Goal: Information Seeking & Learning: Learn about a topic

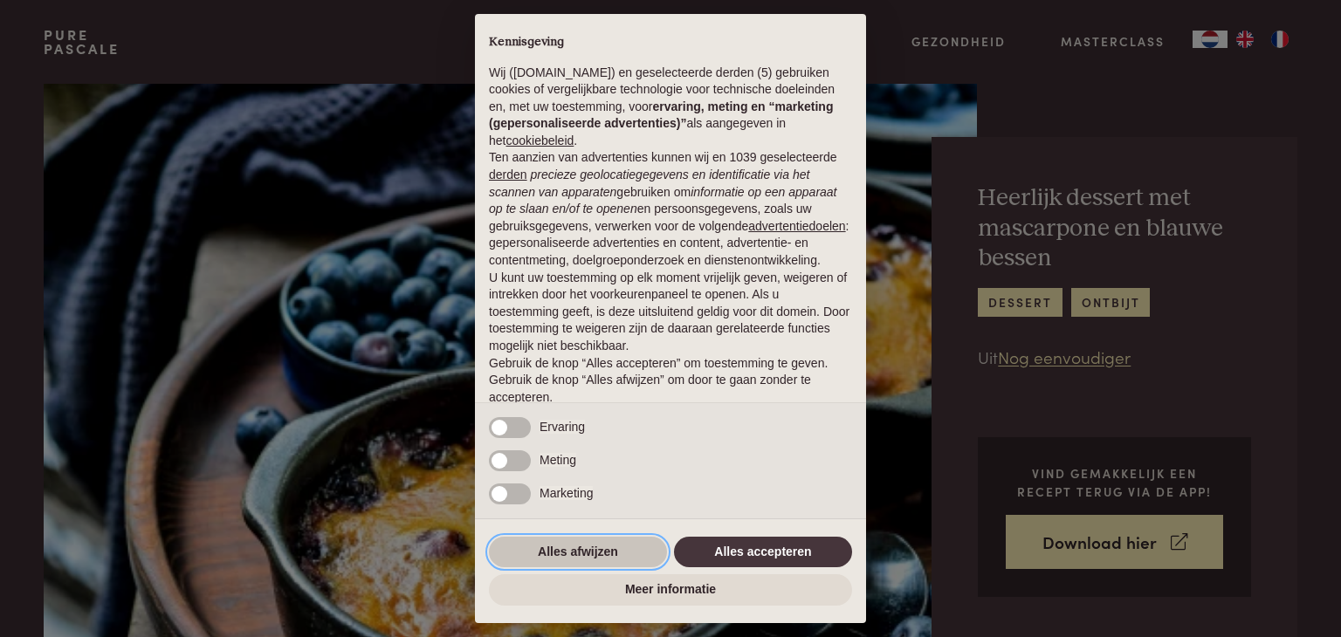
click at [632, 550] on button "Alles afwijzen" at bounding box center [578, 552] width 178 height 31
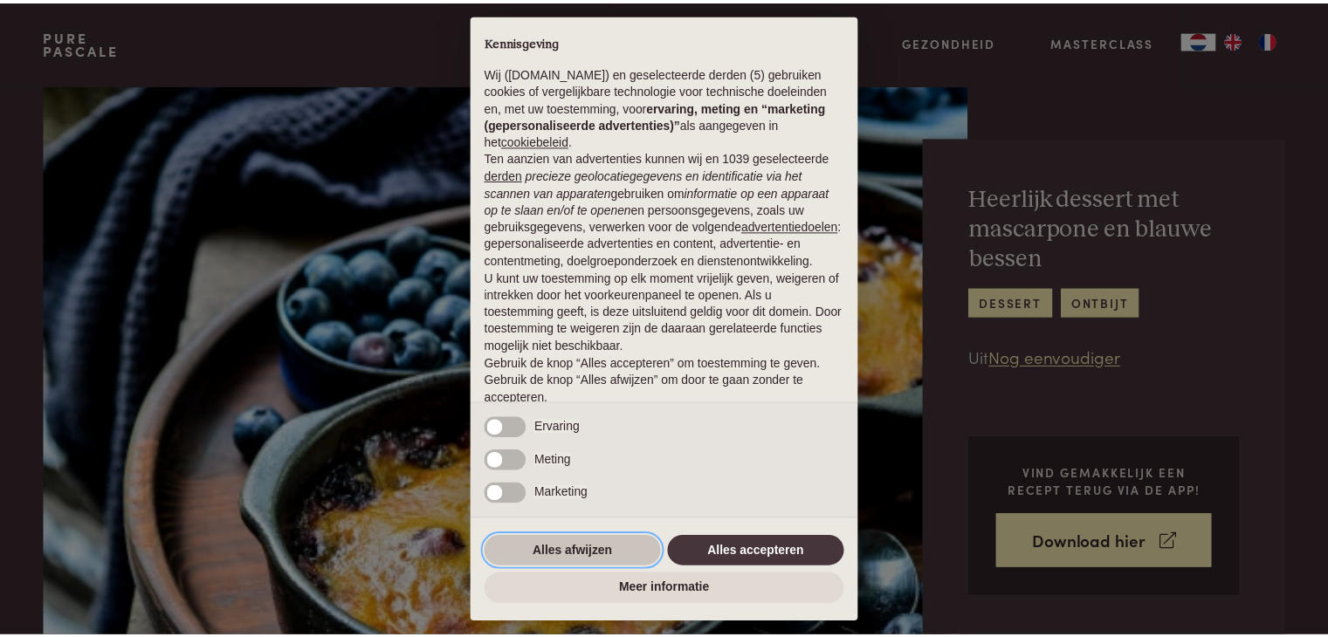
scroll to position [65, 0]
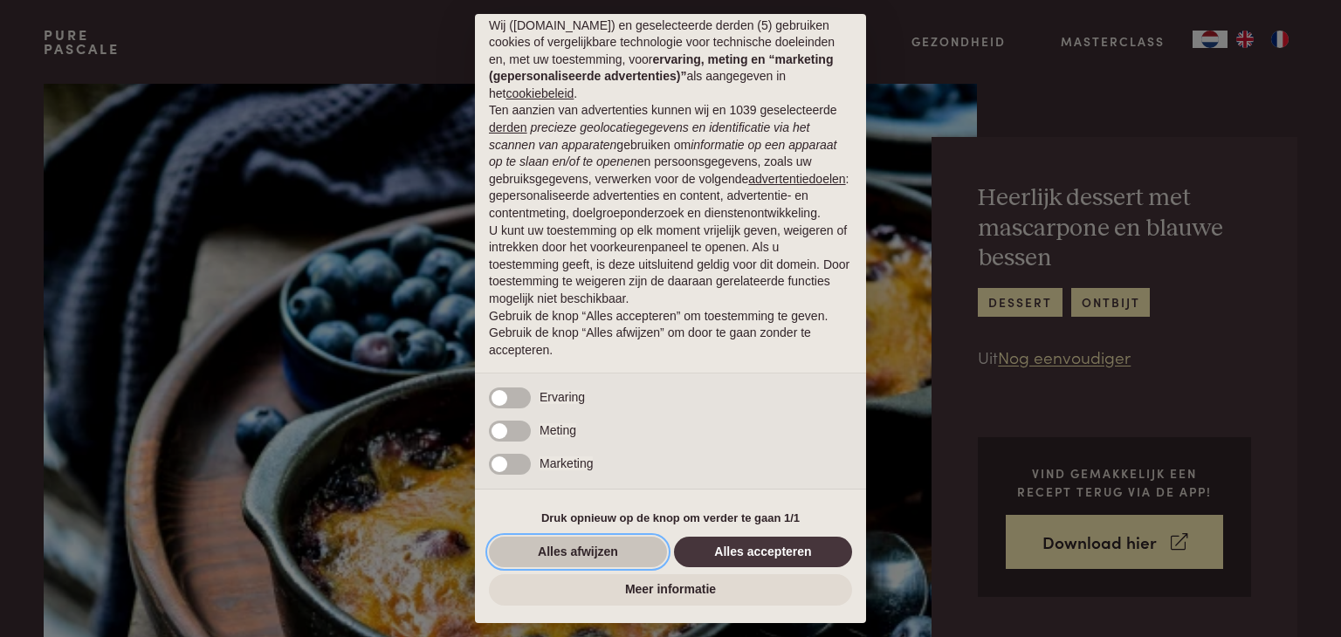
click at [632, 554] on button "Alles afwijzen" at bounding box center [578, 552] width 178 height 31
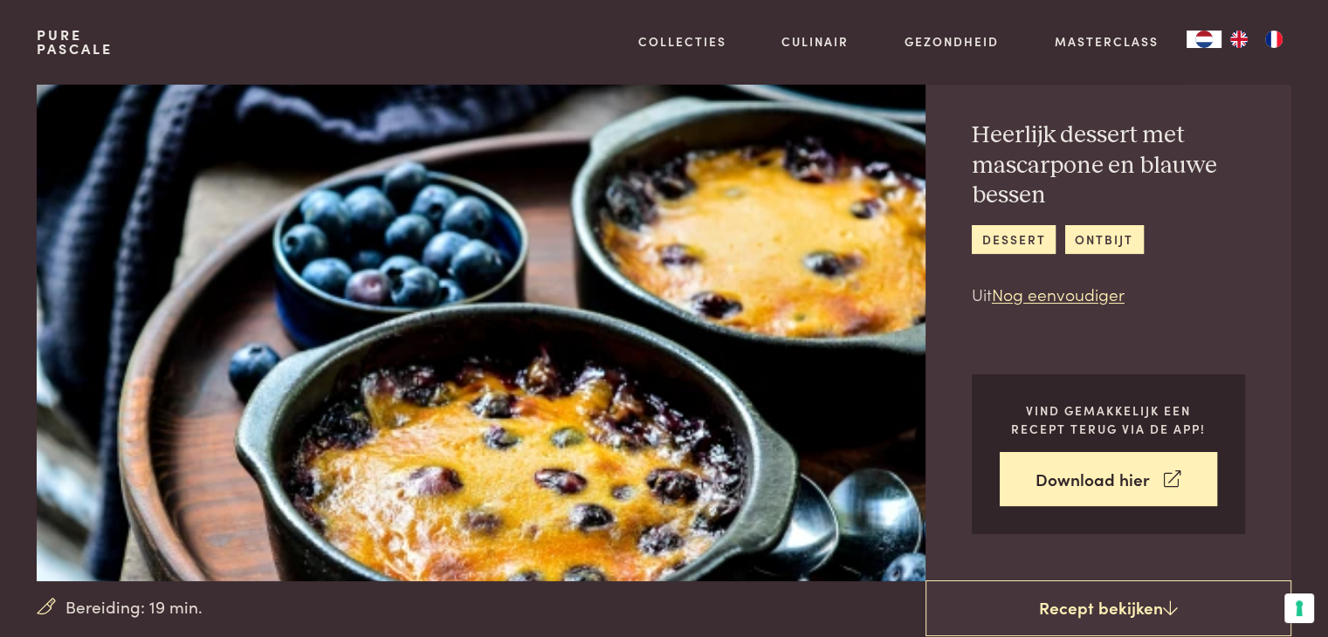
scroll to position [0, 0]
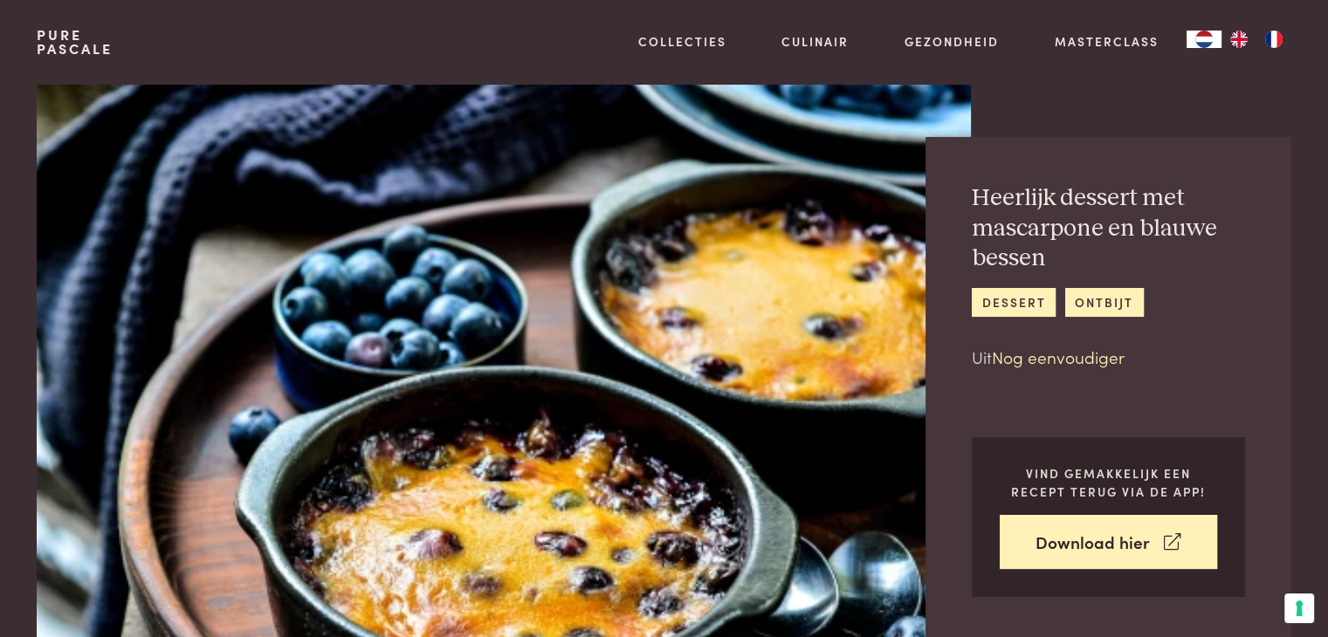
click at [1016, 353] on link "Nog eenvoudiger" at bounding box center [1058, 357] width 133 height 24
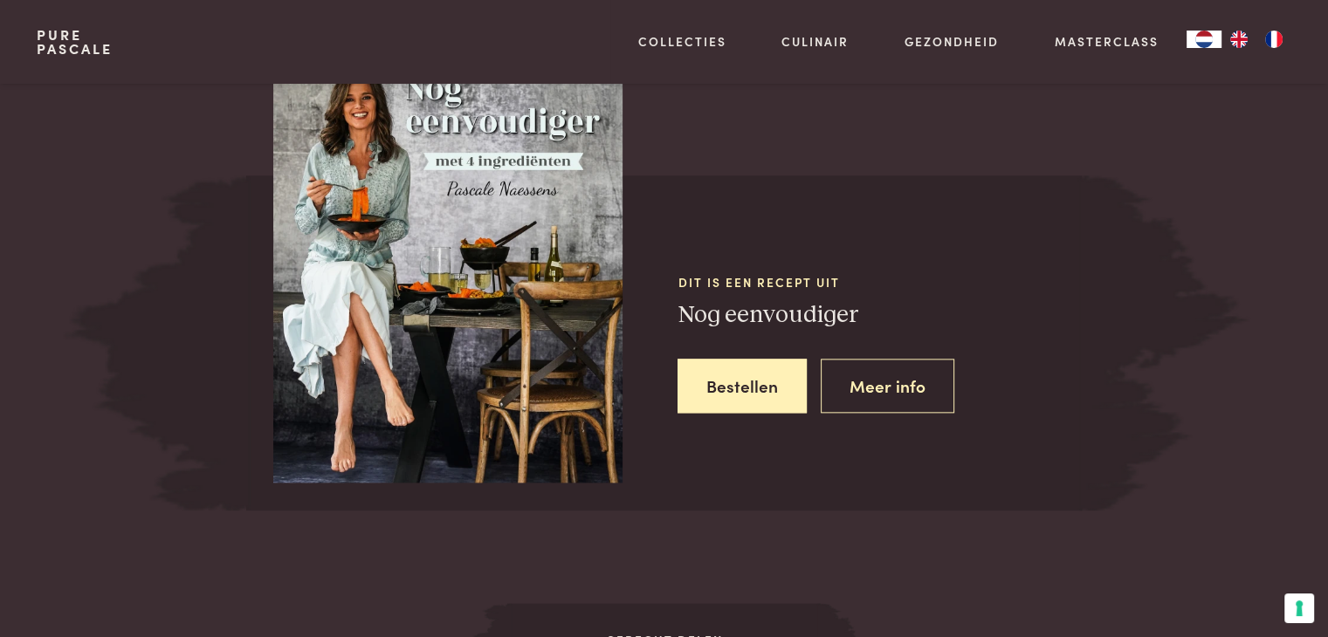
scroll to position [2053, 0]
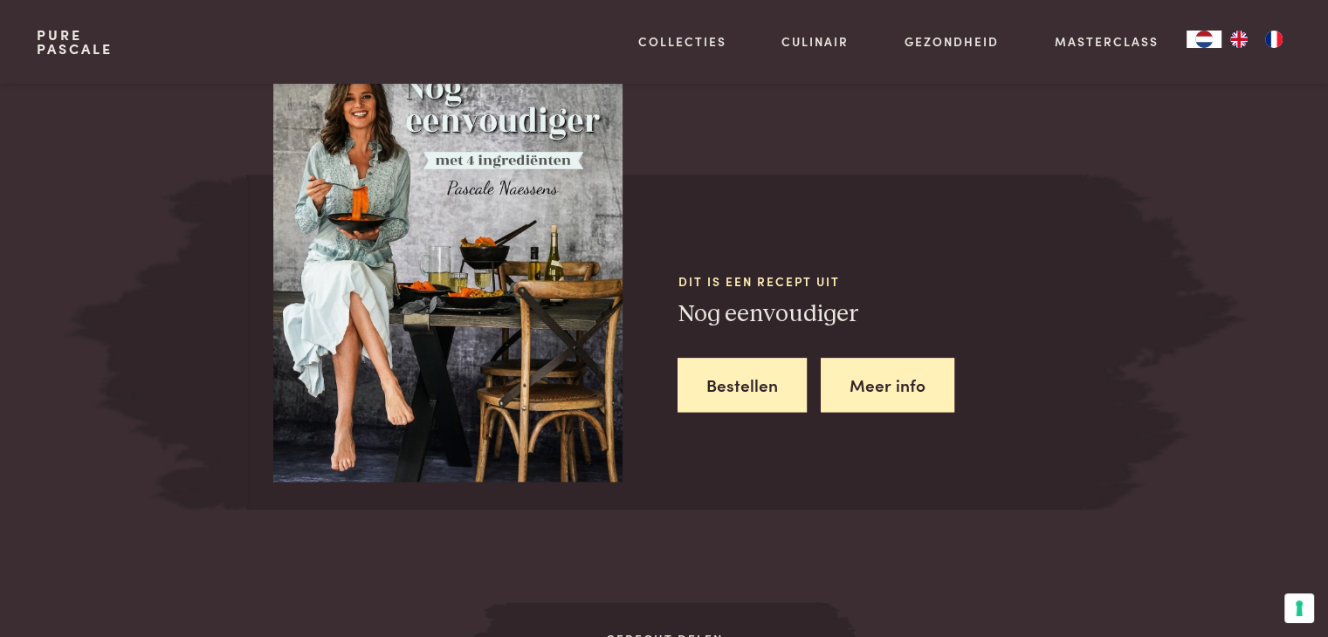
click at [897, 392] on link "Meer info" at bounding box center [888, 385] width 134 height 55
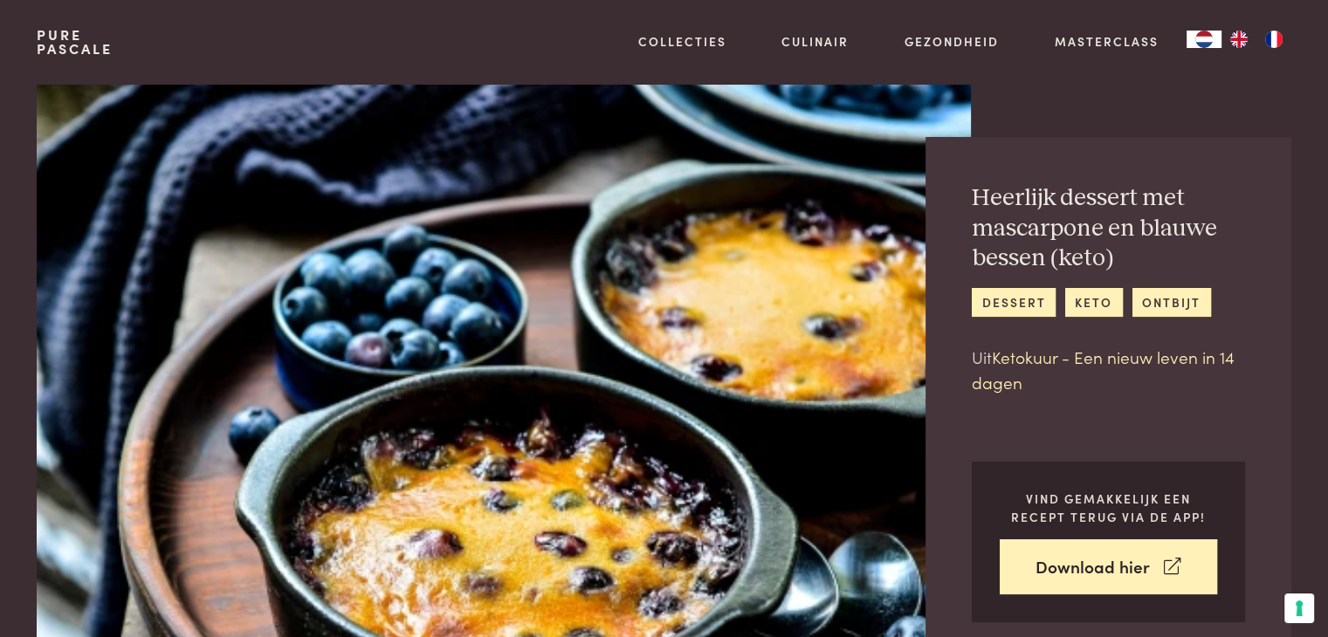
click at [1115, 359] on link "Ketokuur - Een nieuw leven in 14 dagen" at bounding box center [1103, 369] width 263 height 49
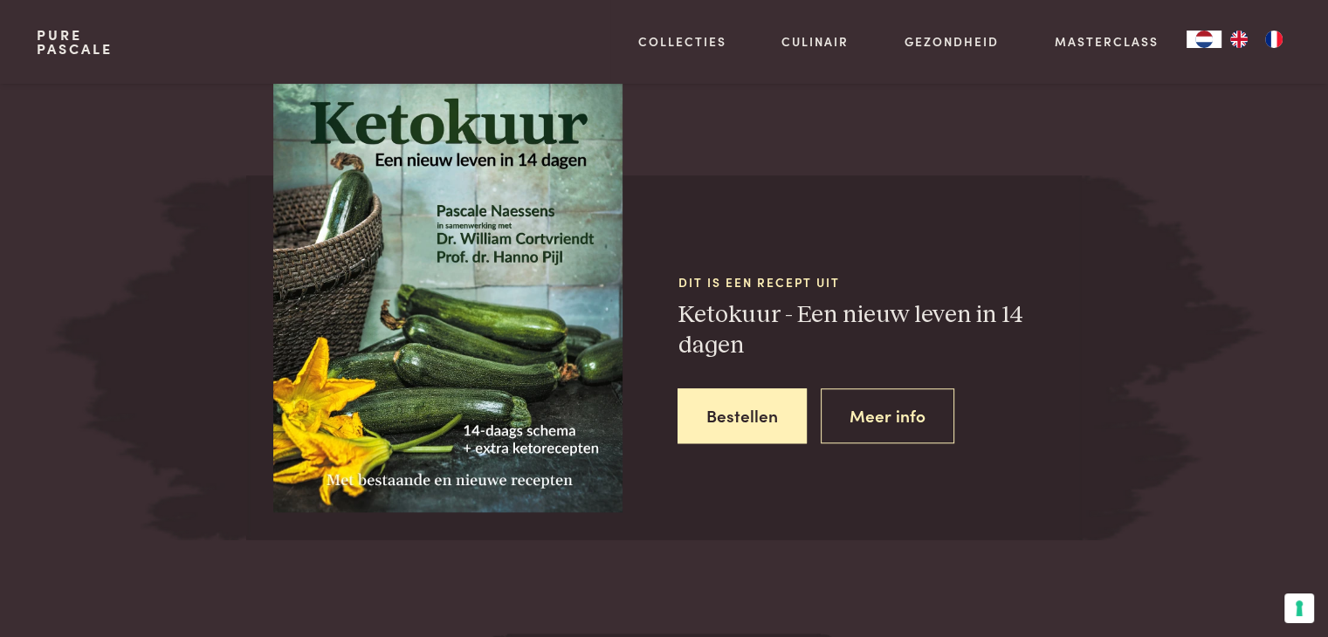
scroll to position [1495, 0]
click at [878, 402] on link "Meer info" at bounding box center [888, 416] width 134 height 55
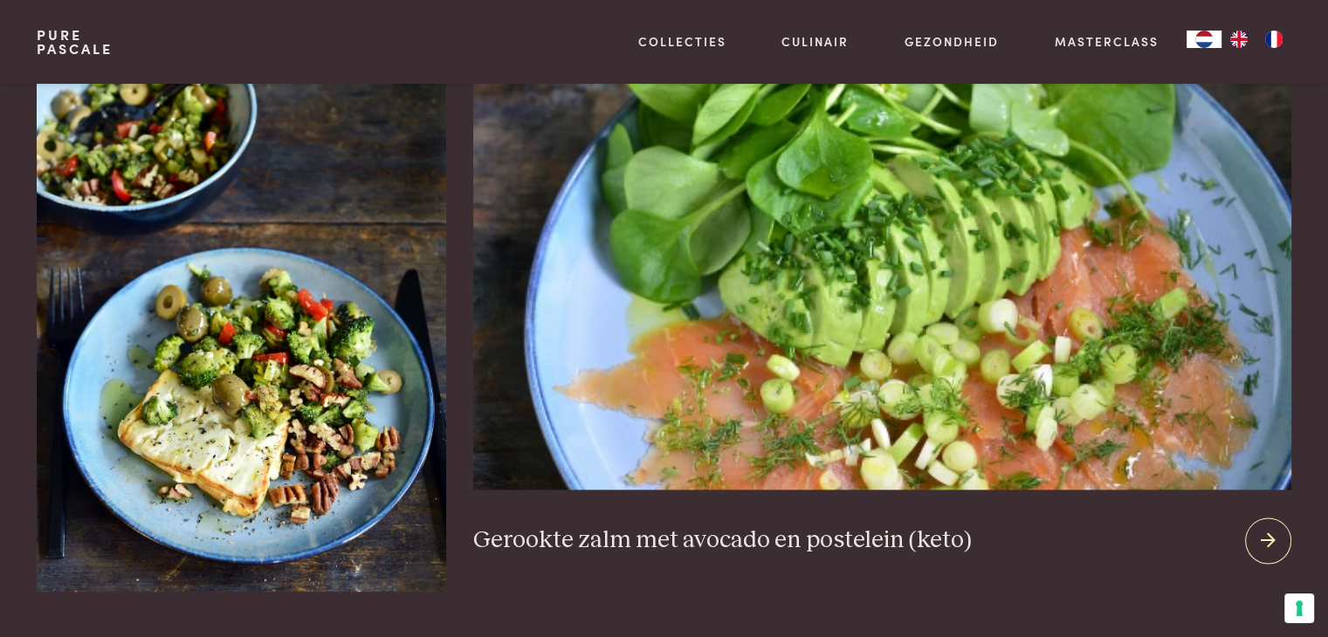
scroll to position [2008, 0]
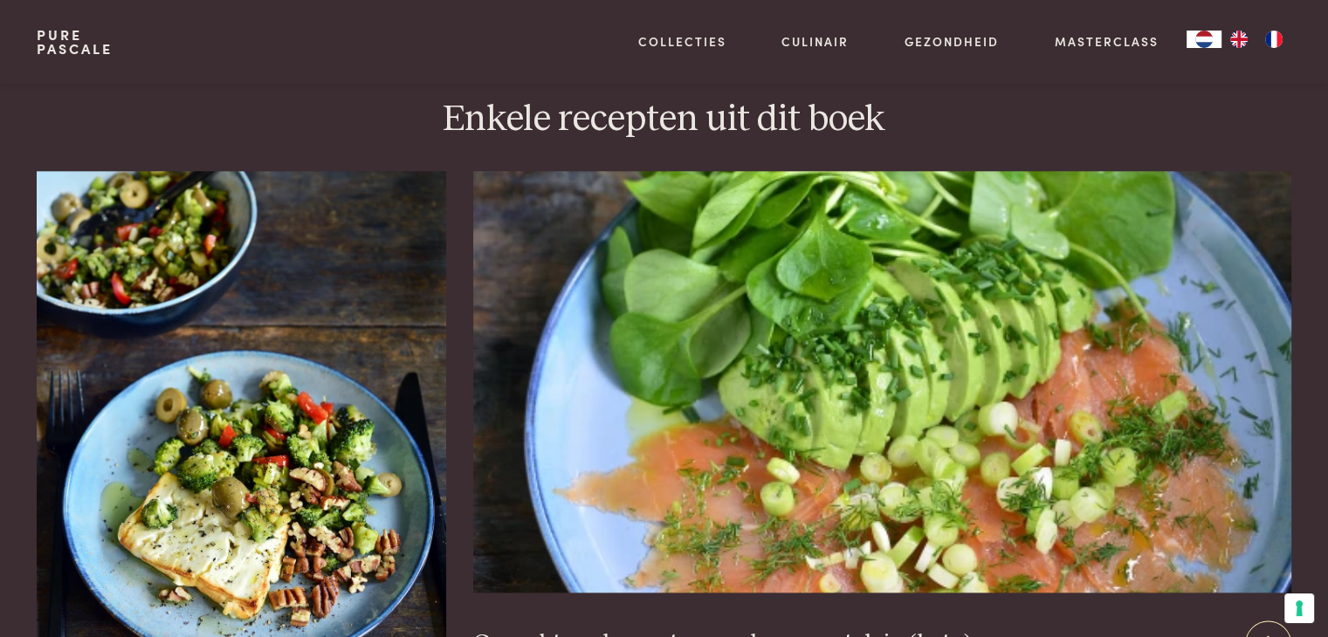
click at [1264, 631] on icon at bounding box center [1268, 643] width 15 height 25
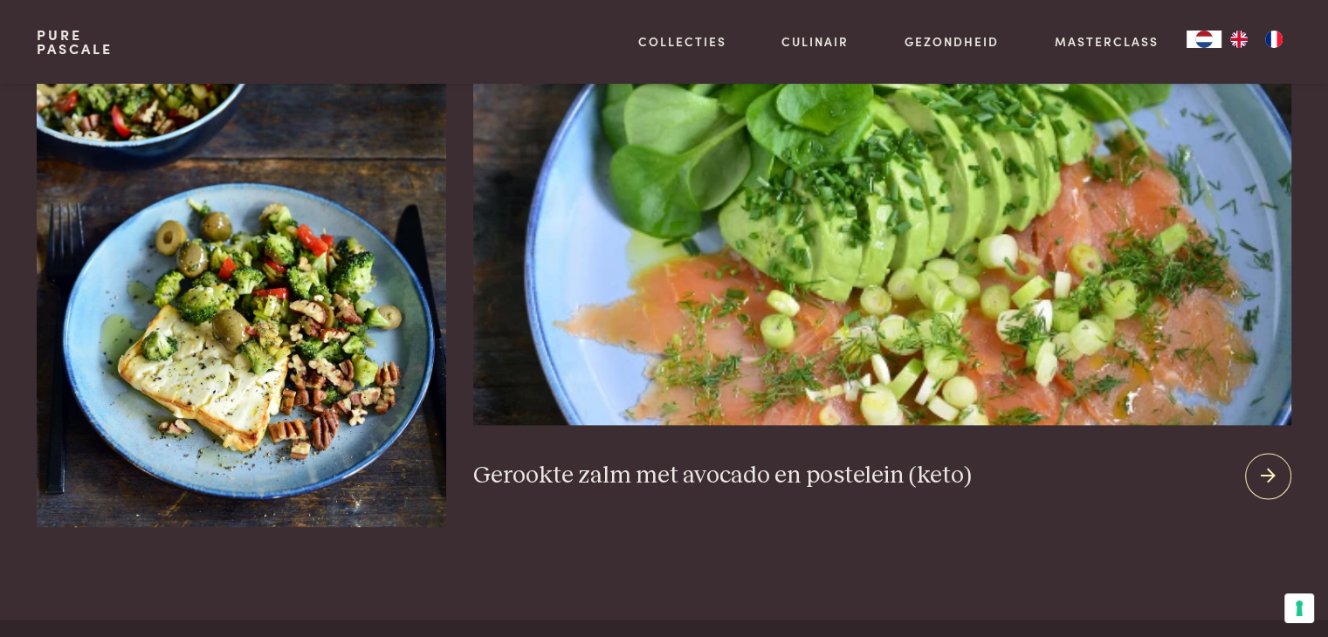
scroll to position [2183, 0]
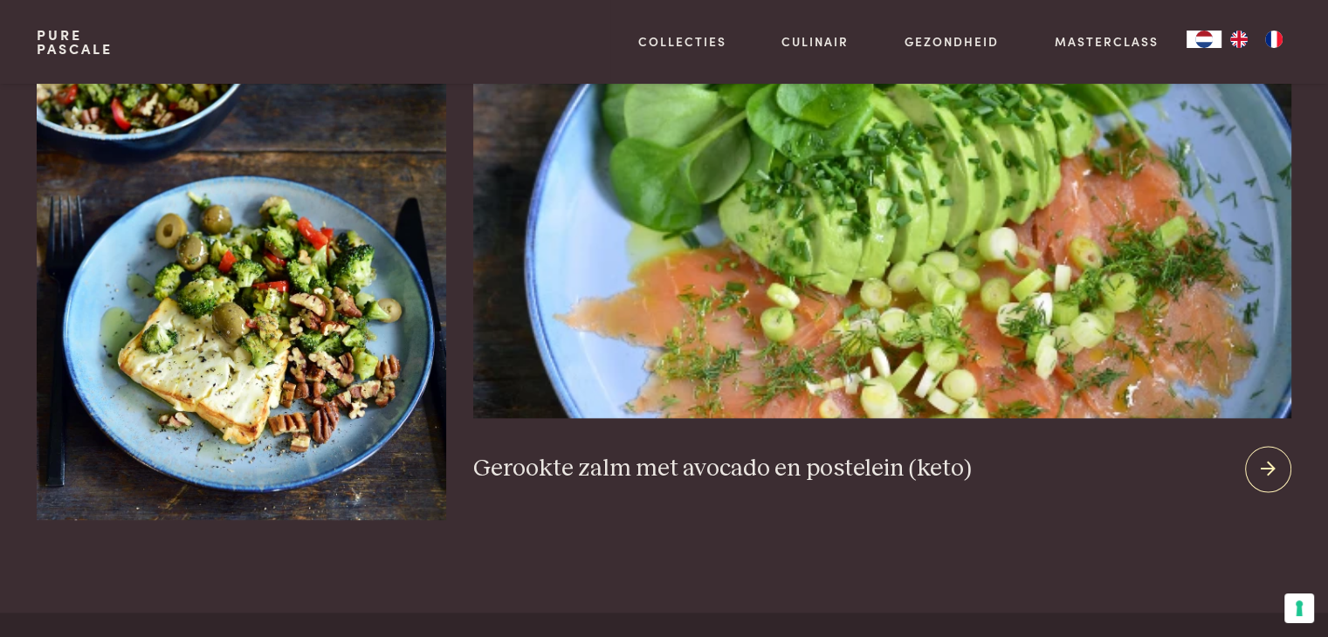
click at [1266, 457] on icon at bounding box center [1268, 469] width 15 height 25
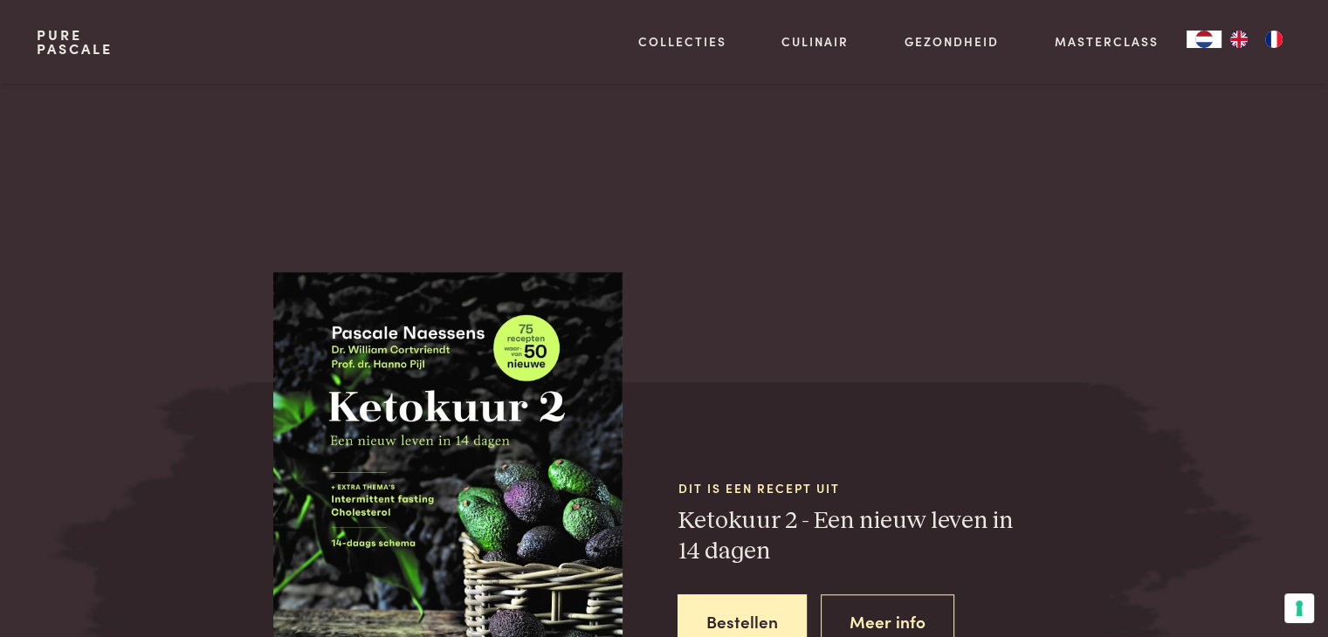
scroll to position [1834, 0]
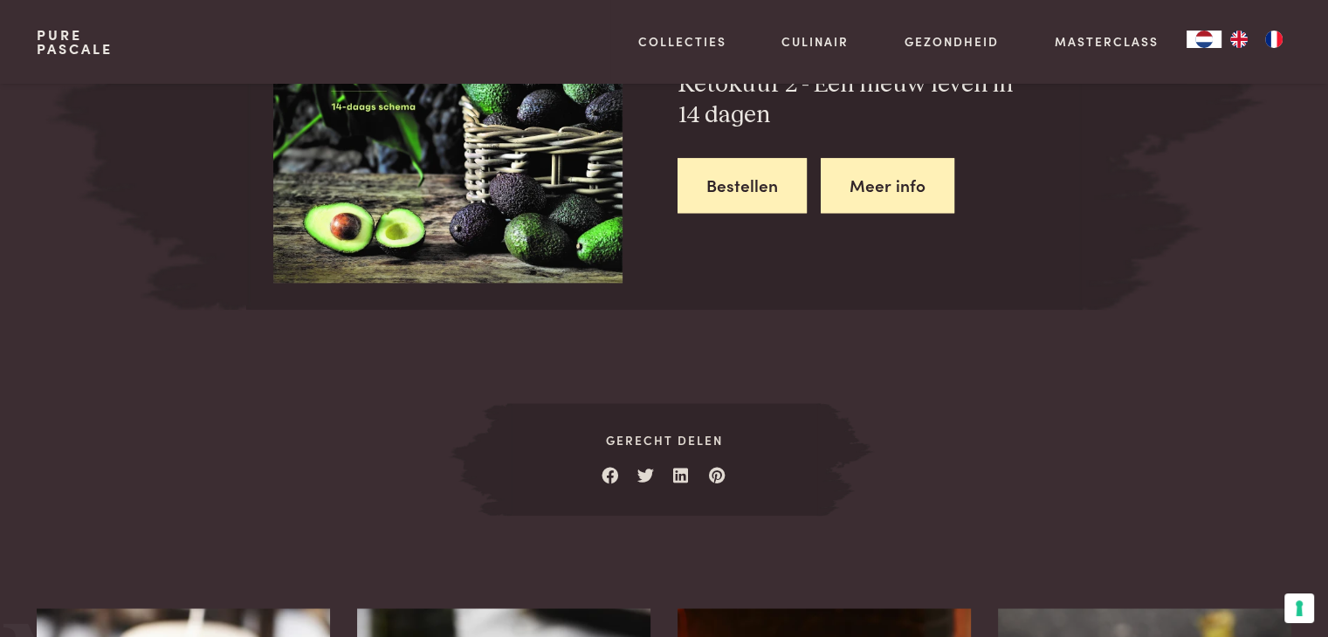
click at [851, 179] on link "Meer info" at bounding box center [888, 185] width 134 height 55
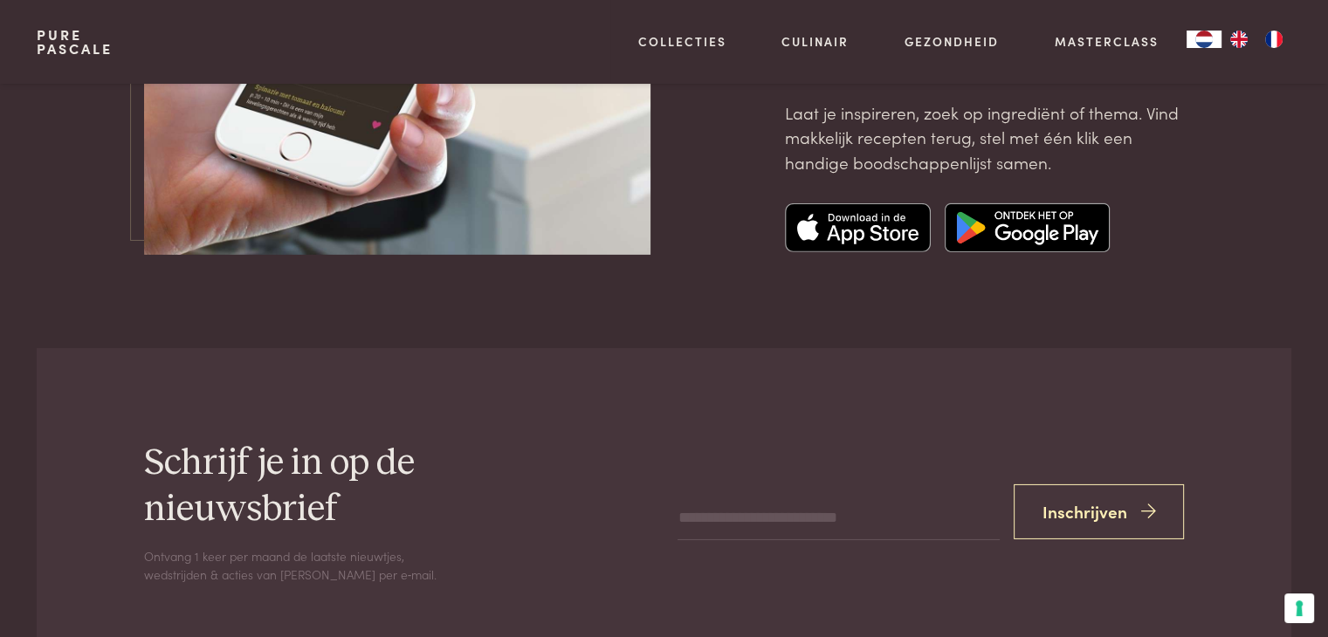
scroll to position [5239, 0]
